Goal: Transaction & Acquisition: Book appointment/travel/reservation

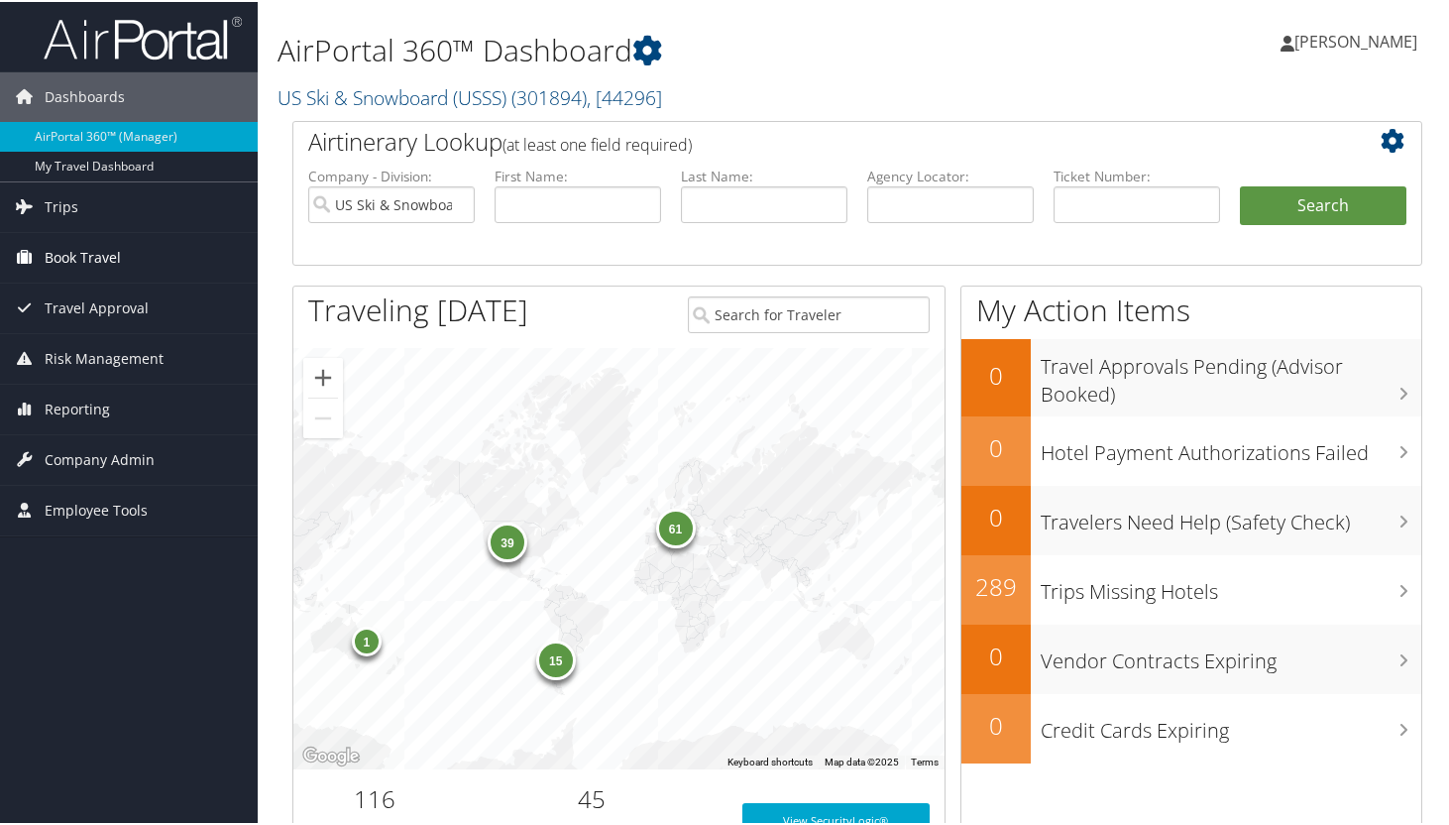
click at [93, 253] on span "Book Travel" at bounding box center [83, 256] width 76 height 50
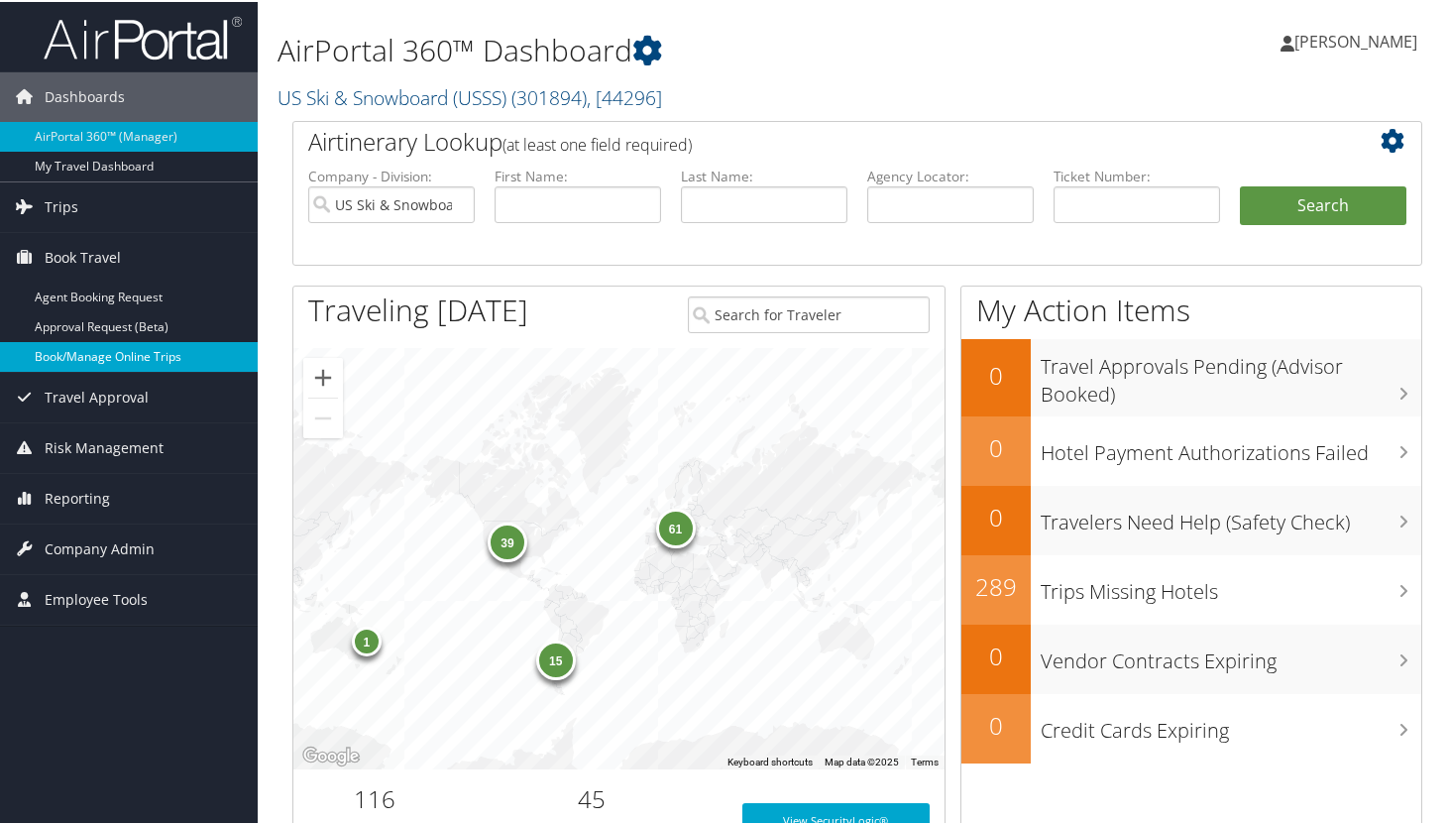
click at [107, 360] on link "Book/Manage Online Trips" at bounding box center [129, 355] width 258 height 30
